Goal: Information Seeking & Learning: Learn about a topic

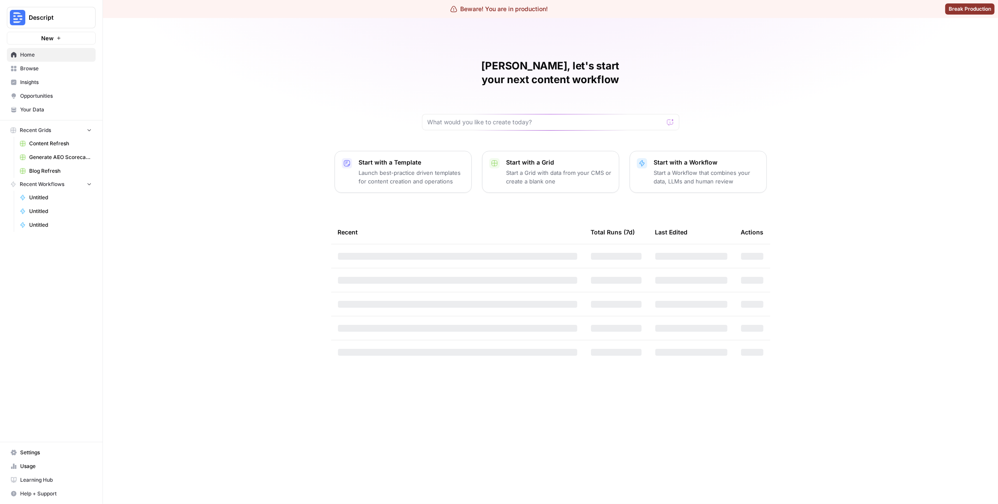
click at [27, 82] on span "Insights" at bounding box center [56, 82] width 72 height 8
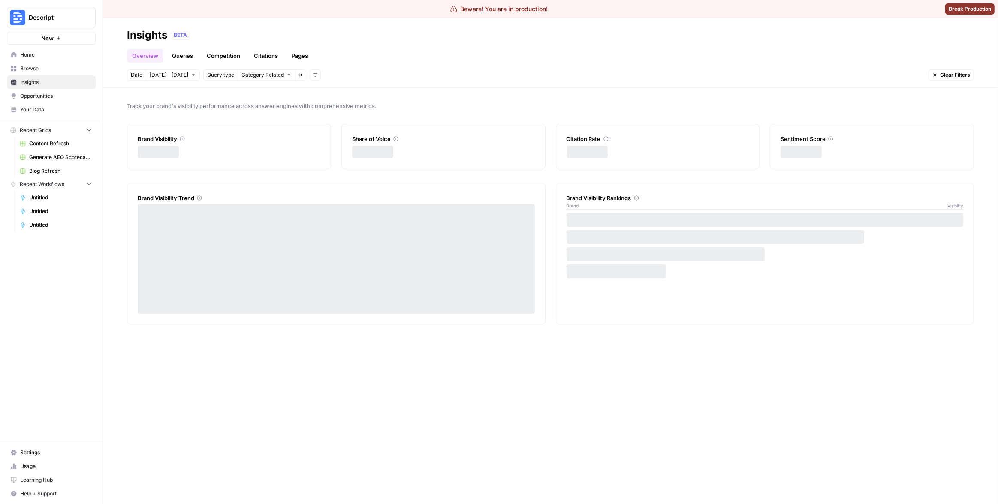
click at [283, 62] on ul "Overview Queries Competition Citations Pages" at bounding box center [220, 56] width 186 height 14
click at [290, 58] on link "Pages" at bounding box center [299, 56] width 27 height 14
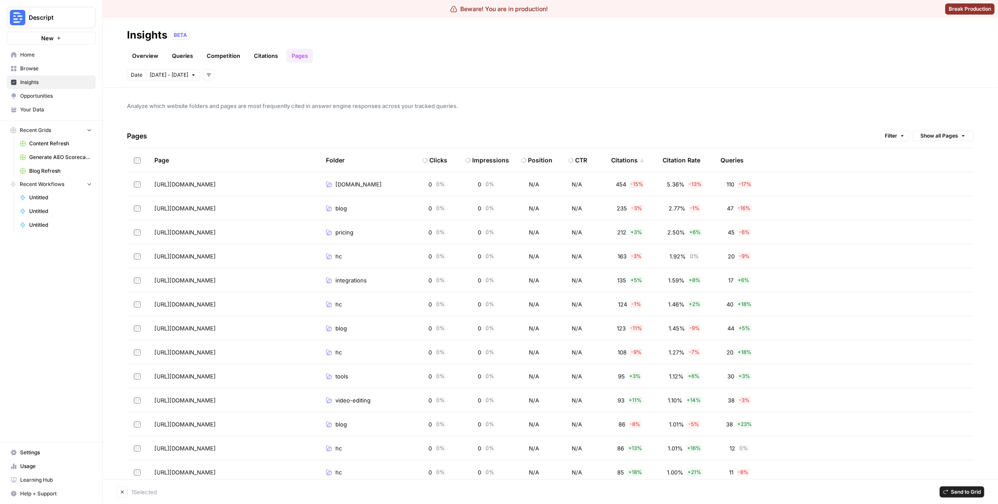
click at [137, 205] on label at bounding box center [137, 209] width 7 height 8
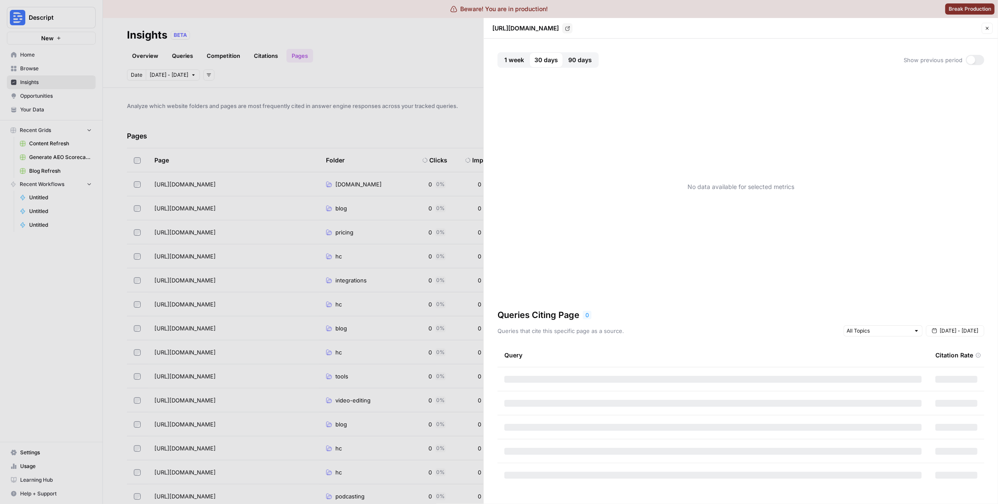
click at [405, 124] on div at bounding box center [499, 252] width 998 height 504
